Goal: Transaction & Acquisition: Purchase product/service

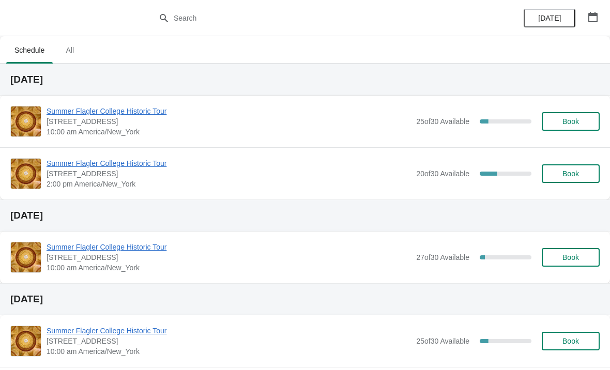
click at [130, 101] on div "Summer Flagler College Historic Tour [STREET_ADDRESS][PERSON_NAME] 10:00 am Ame…" at bounding box center [305, 122] width 610 height 52
click at [129, 114] on span "Summer Flagler College Historic Tour" at bounding box center [229, 111] width 365 height 10
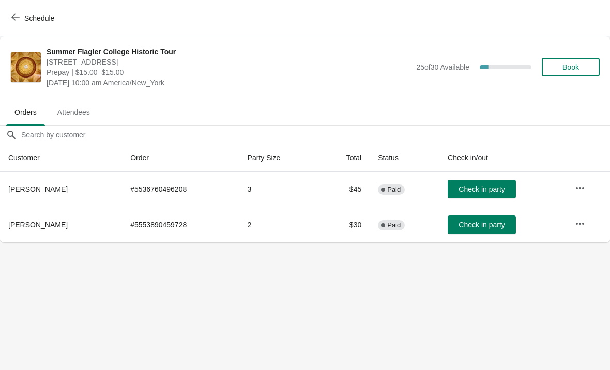
click at [478, 189] on span "Check in party" at bounding box center [482, 189] width 46 height 8
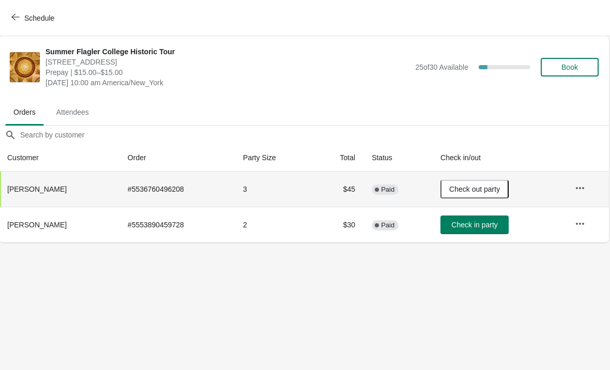
scroll to position [0, 1]
click at [490, 233] on button "Check in party" at bounding box center [475, 225] width 68 height 19
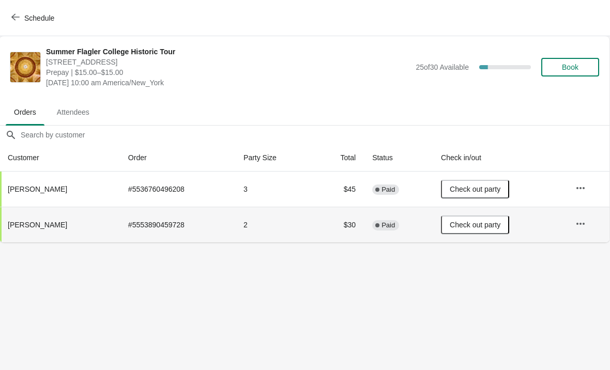
click at [28, 26] on button "Schedule" at bounding box center [33, 18] width 57 height 19
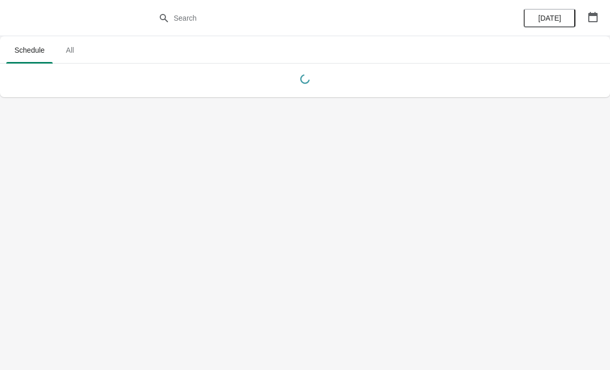
scroll to position [0, 0]
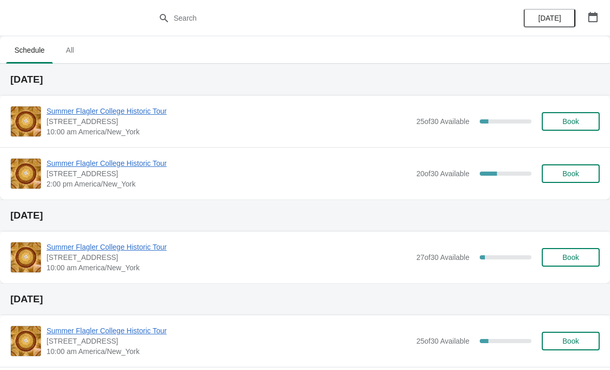
click at [562, 124] on span "Book" at bounding box center [570, 121] width 39 height 8
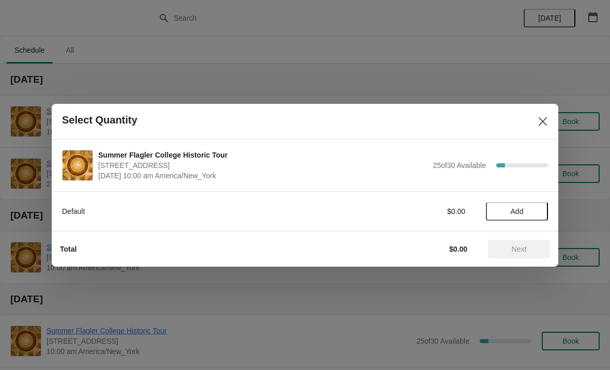
click at [516, 217] on button "Add" at bounding box center [517, 211] width 62 height 19
click at [537, 208] on icon at bounding box center [535, 211] width 11 height 11
click at [521, 250] on span "Next" at bounding box center [519, 249] width 15 height 8
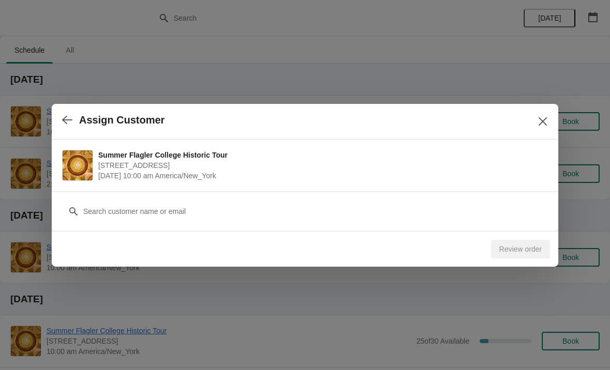
click at [441, 233] on div "Review order" at bounding box center [301, 245] width 498 height 27
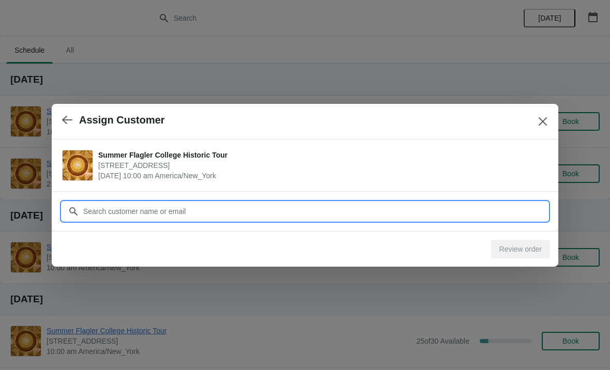
click at [329, 208] on input "Customer" at bounding box center [315, 211] width 465 height 19
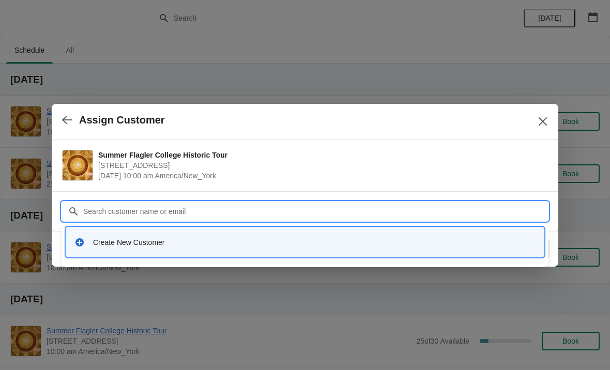
click at [126, 245] on div "Create New Customer" at bounding box center [314, 242] width 443 height 10
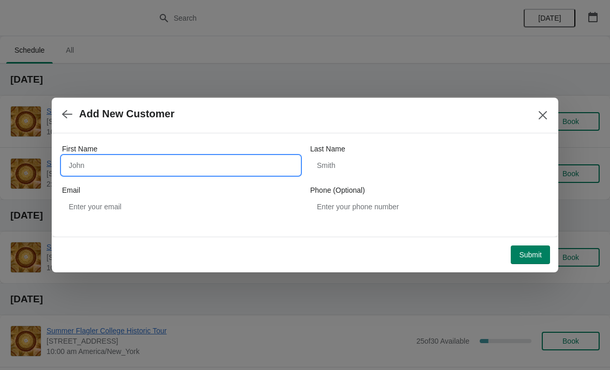
click at [98, 171] on input "First Name" at bounding box center [181, 165] width 238 height 19
type input "May"
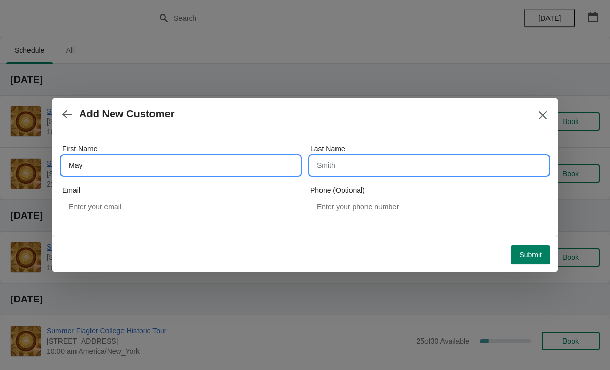
click at [390, 165] on input "Last Name" at bounding box center [429, 165] width 238 height 19
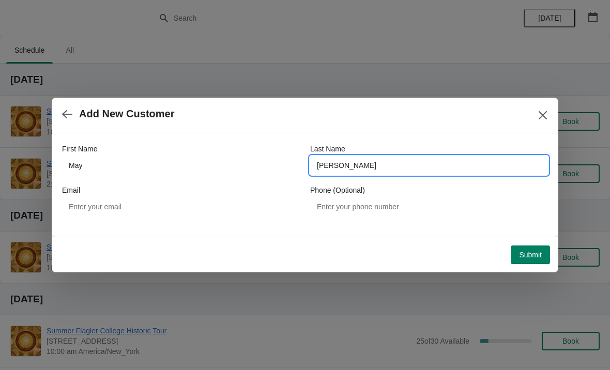
type input "[PERSON_NAME]"
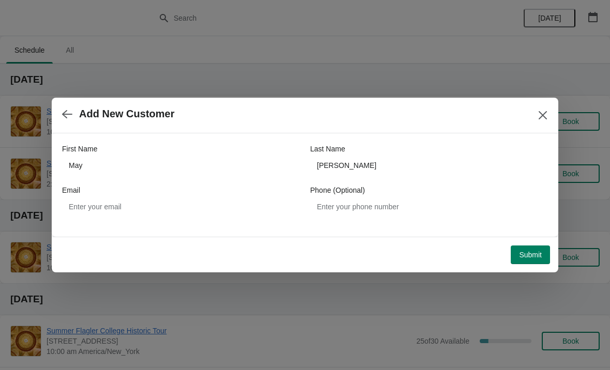
click at [549, 250] on button "Submit" at bounding box center [530, 255] width 39 height 19
